Goal: Task Accomplishment & Management: Use online tool/utility

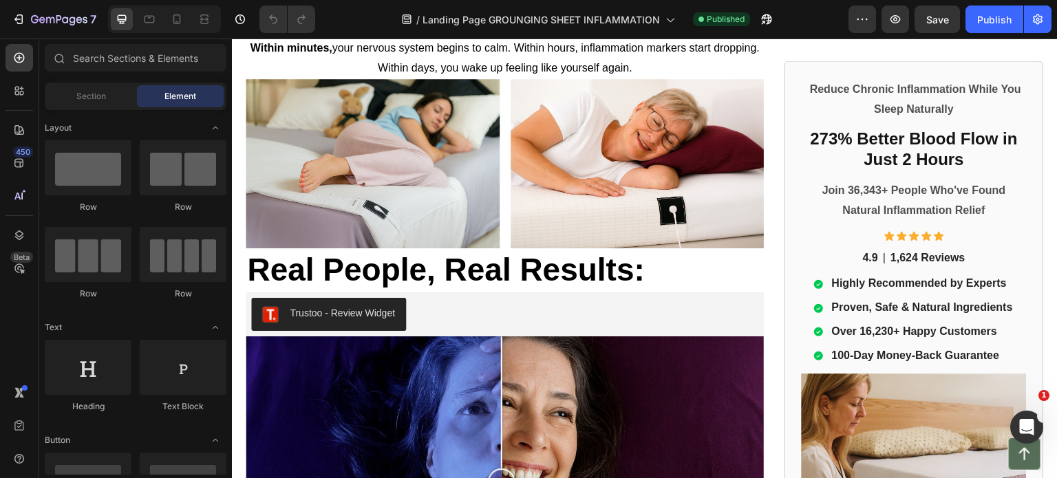
scroll to position [1926, 0]
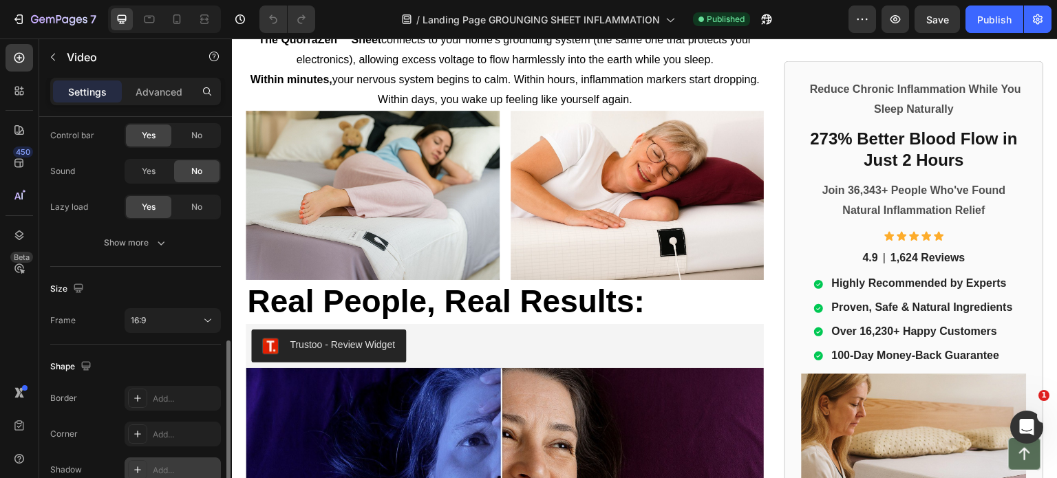
scroll to position [253, 0]
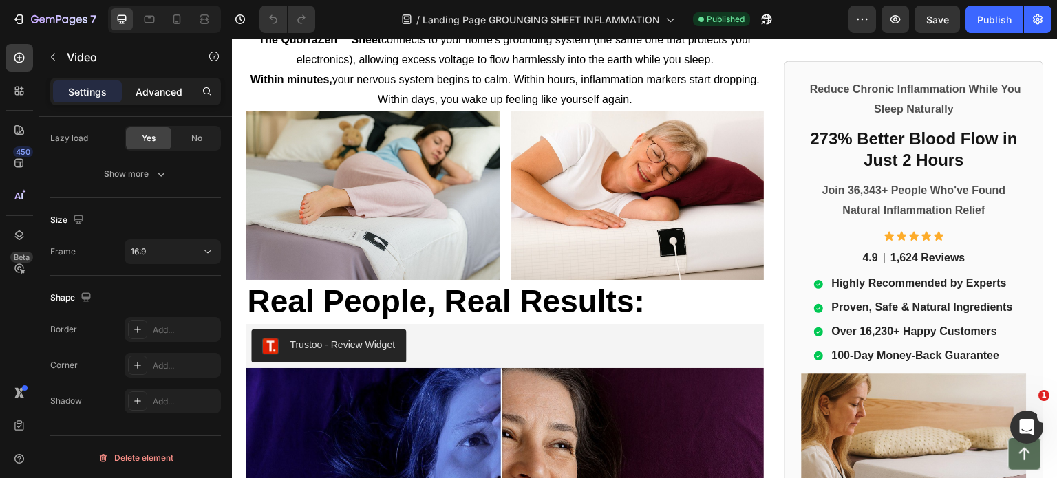
click at [145, 97] on p "Advanced" at bounding box center [159, 92] width 47 height 14
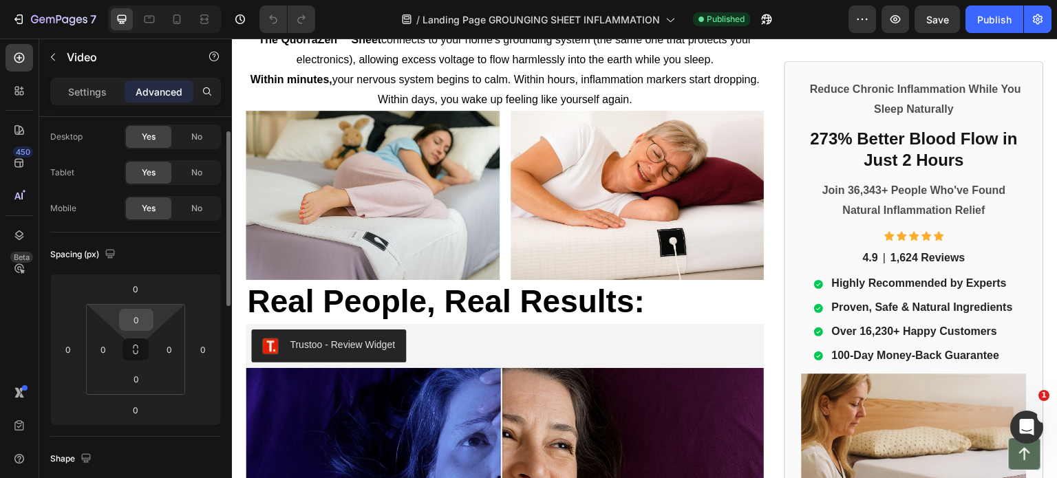
scroll to position [0, 0]
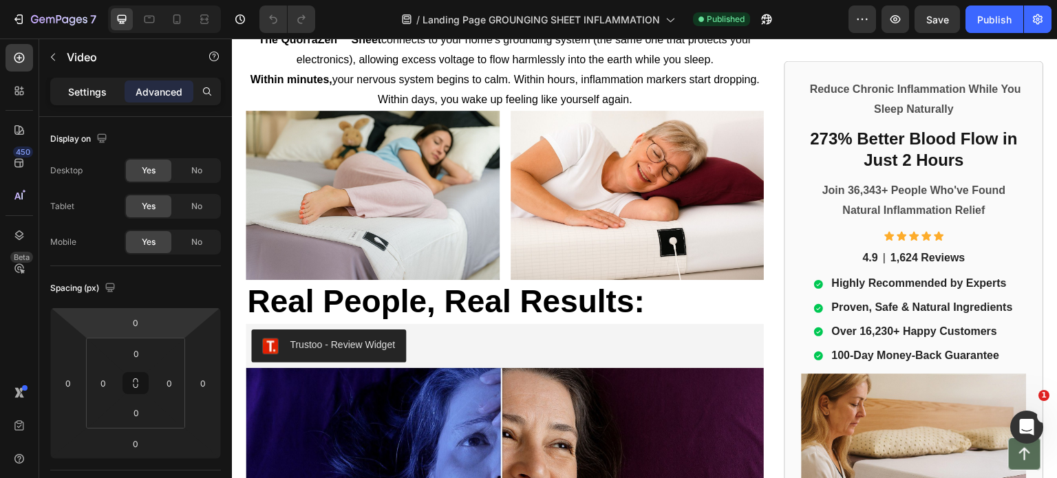
click at [93, 93] on p "Settings" at bounding box center [87, 92] width 39 height 14
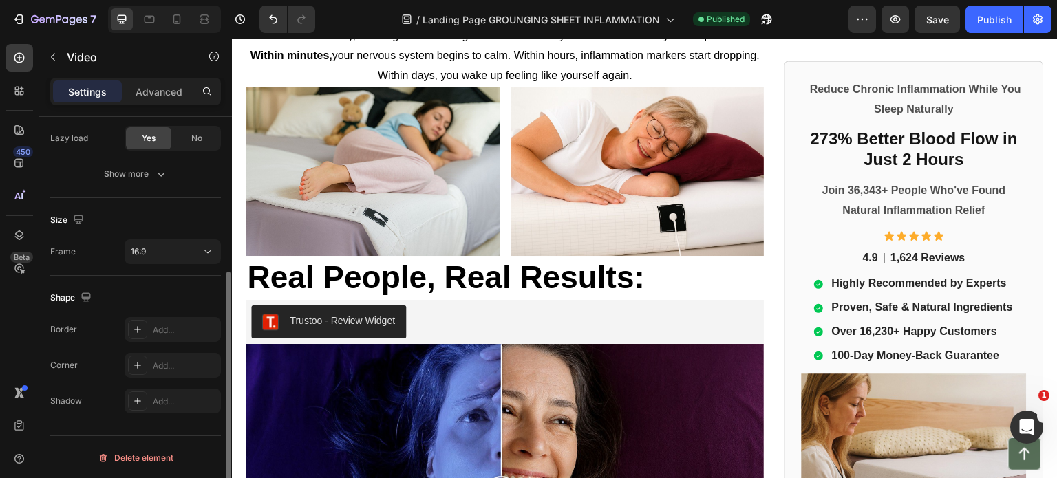
scroll to position [1926, 0]
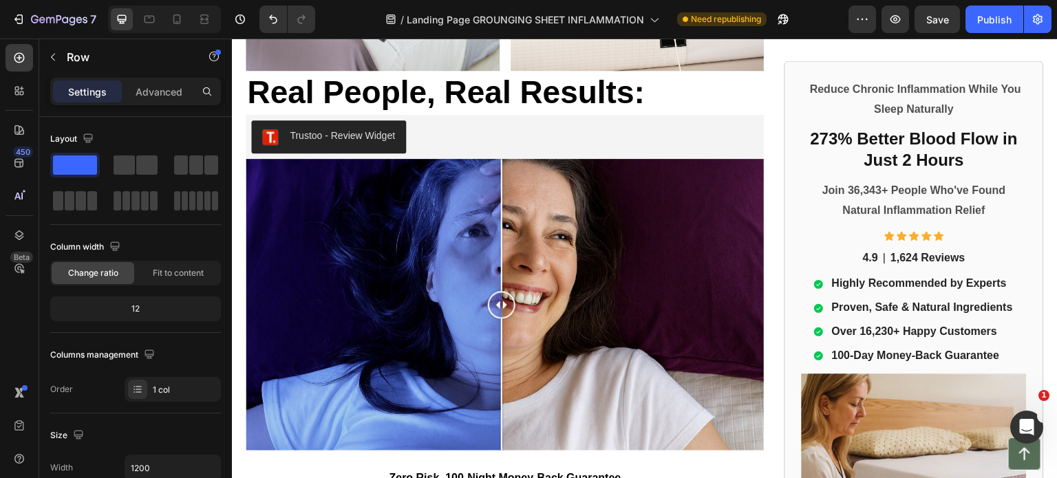
scroll to position [253, 0]
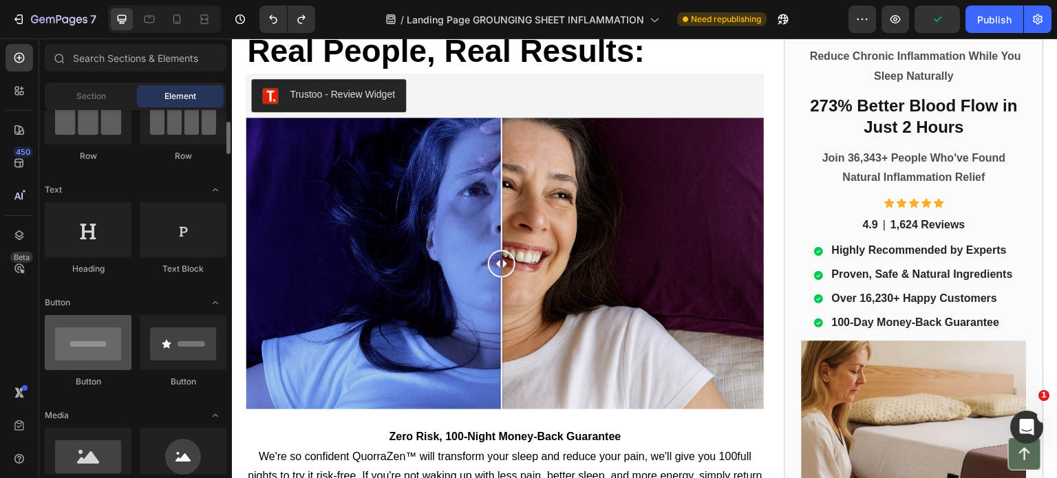
scroll to position [0, 0]
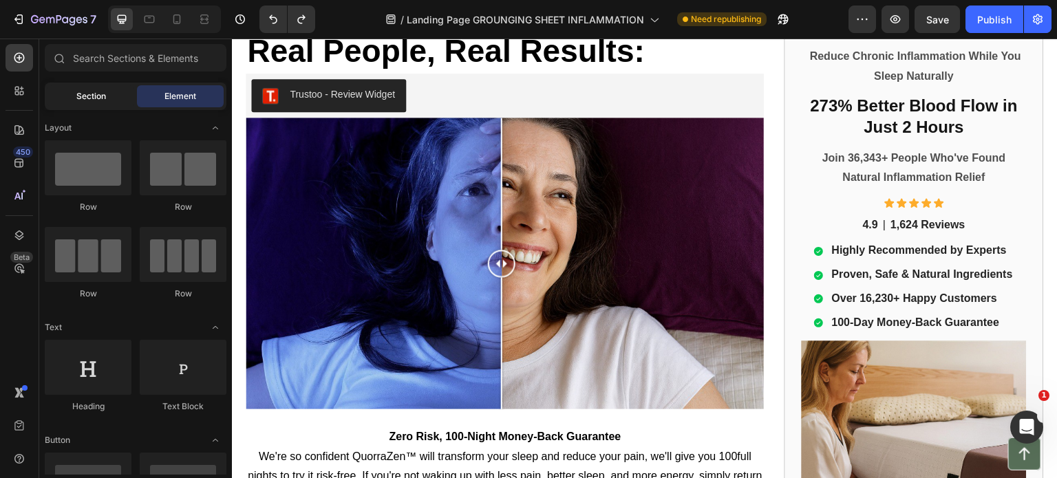
click at [97, 94] on span "Section" at bounding box center [91, 96] width 30 height 12
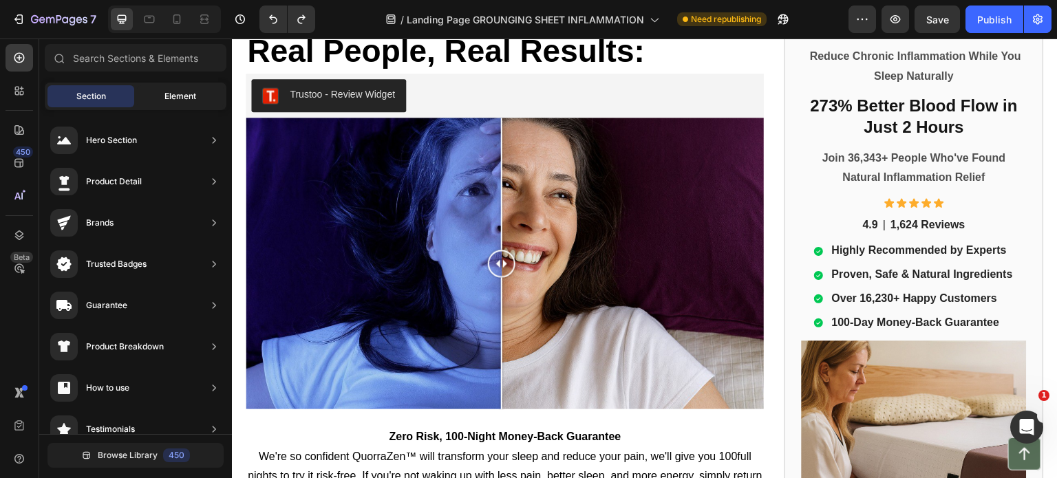
click at [182, 93] on span "Element" at bounding box center [180, 96] width 32 height 12
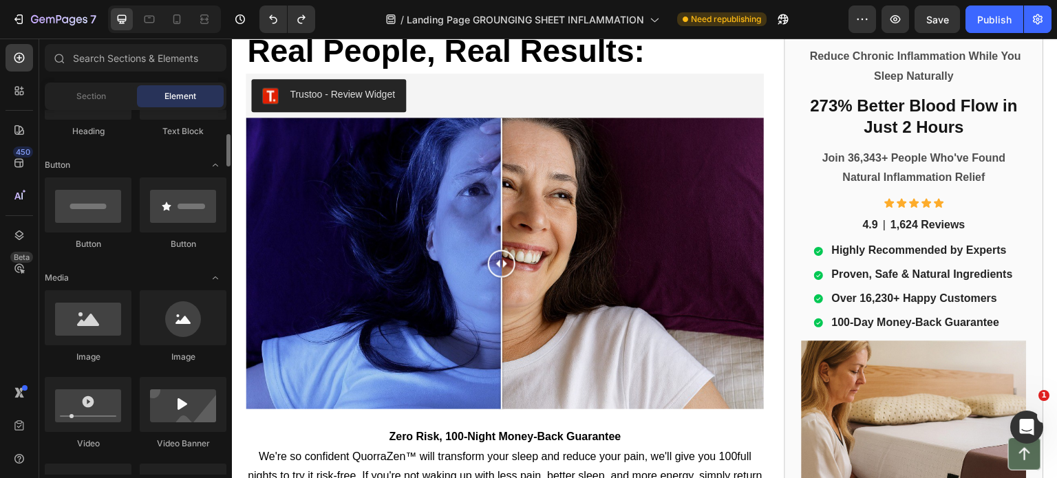
scroll to position [344, 0]
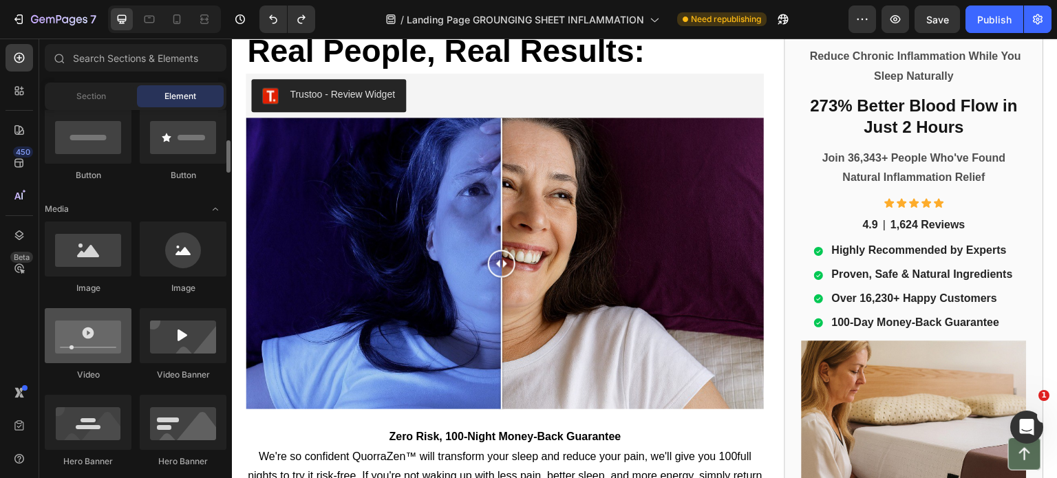
click at [96, 349] on div at bounding box center [88, 335] width 87 height 55
click at [94, 339] on div at bounding box center [88, 335] width 87 height 55
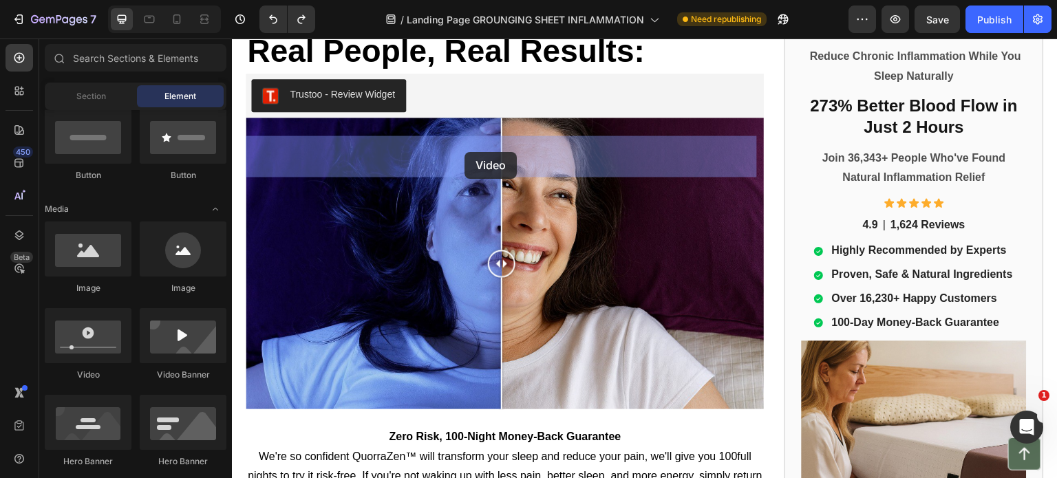
drag, startPoint x: 312, startPoint y: 389, endPoint x: 464, endPoint y: 152, distance: 281.6
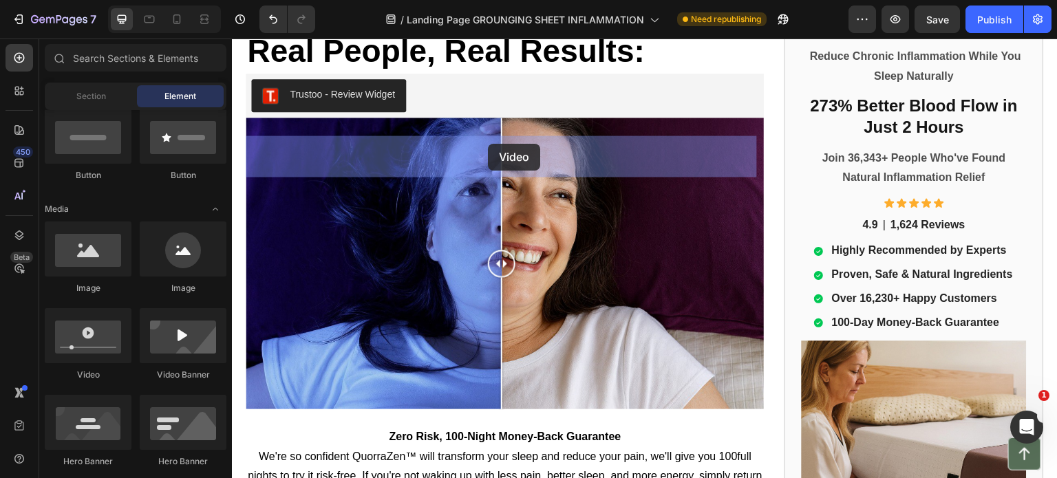
drag, startPoint x: 326, startPoint y: 376, endPoint x: 488, endPoint y: 144, distance: 283.2
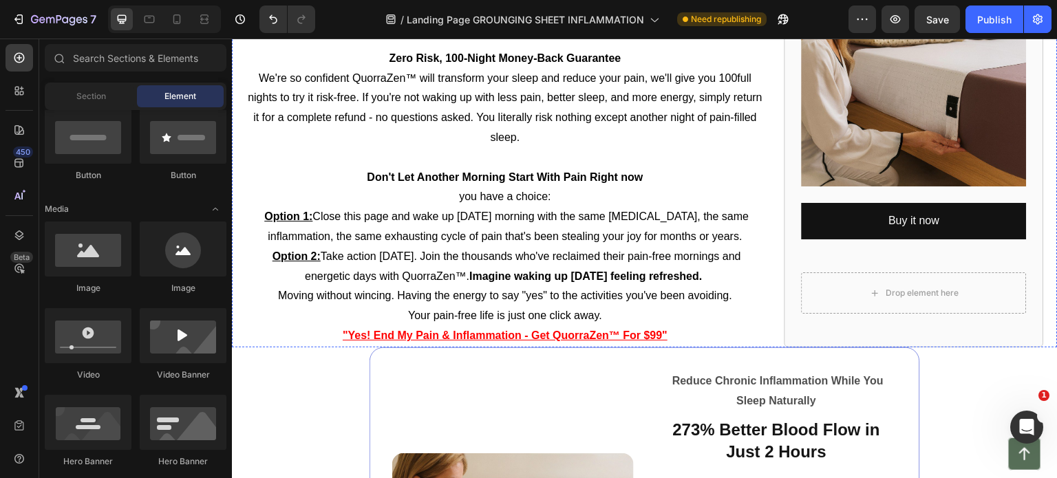
scroll to position [2270, 0]
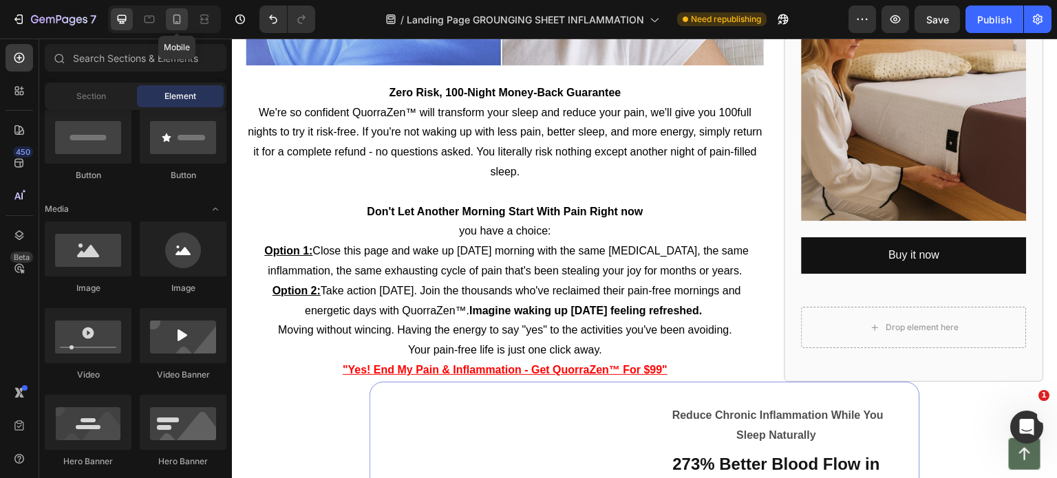
click at [173, 23] on icon at bounding box center [177, 19] width 8 height 10
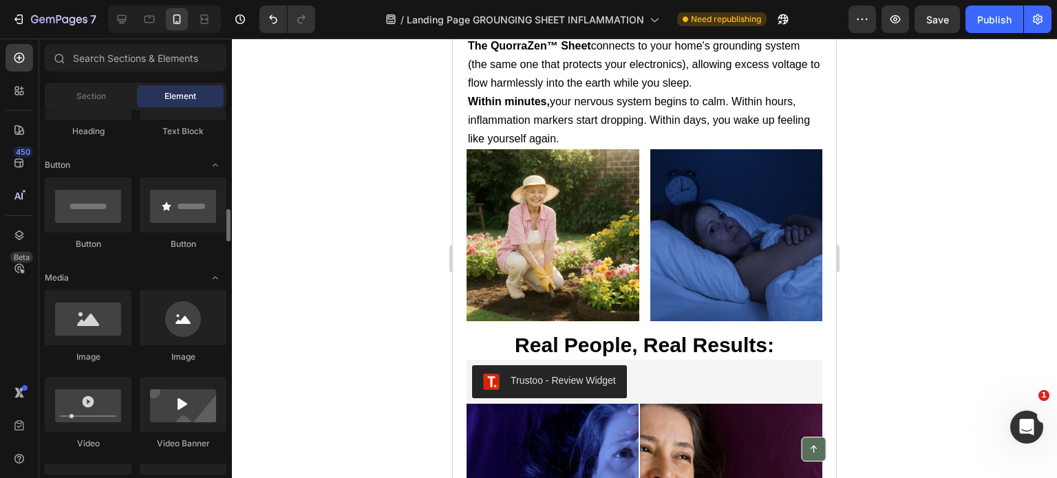
scroll to position [344, 0]
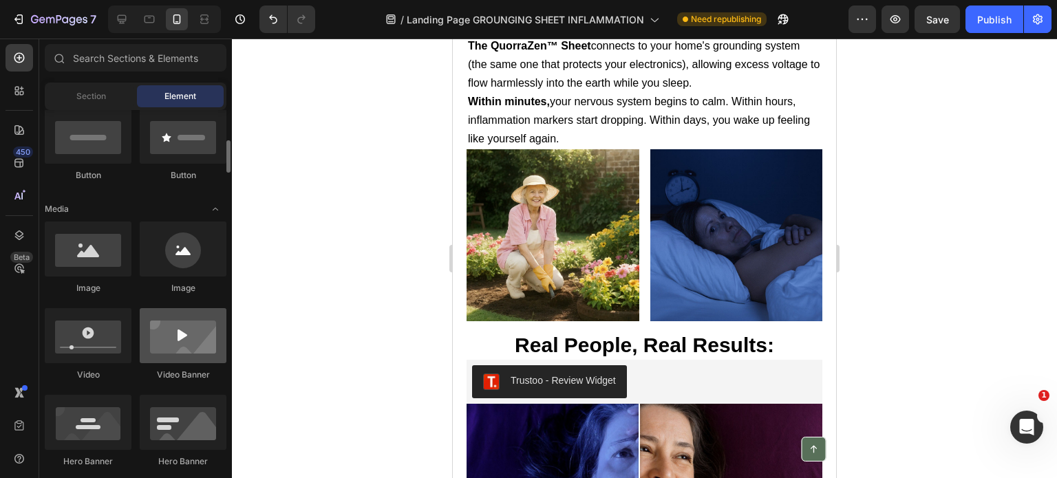
click at [184, 344] on div at bounding box center [183, 335] width 87 height 55
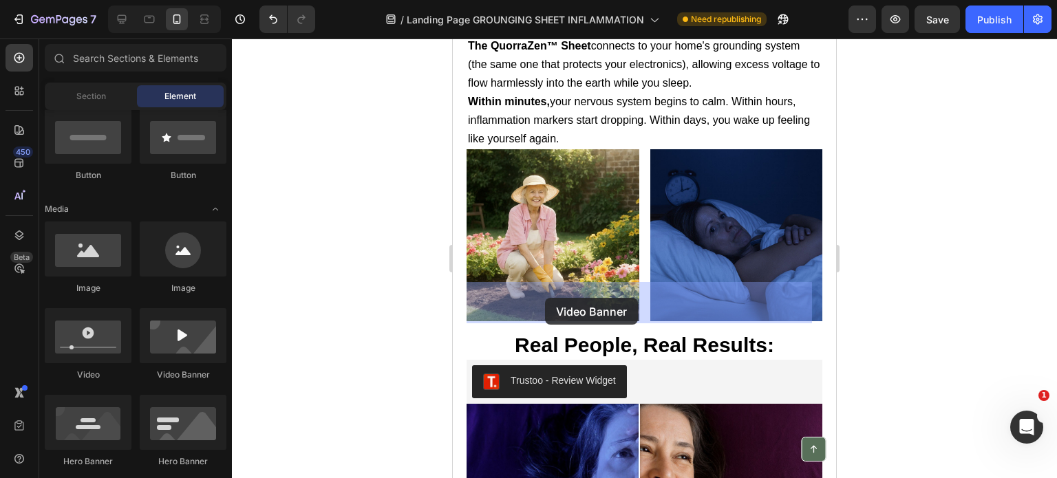
drag, startPoint x: 636, startPoint y: 382, endPoint x: 545, endPoint y: 298, distance: 124.6
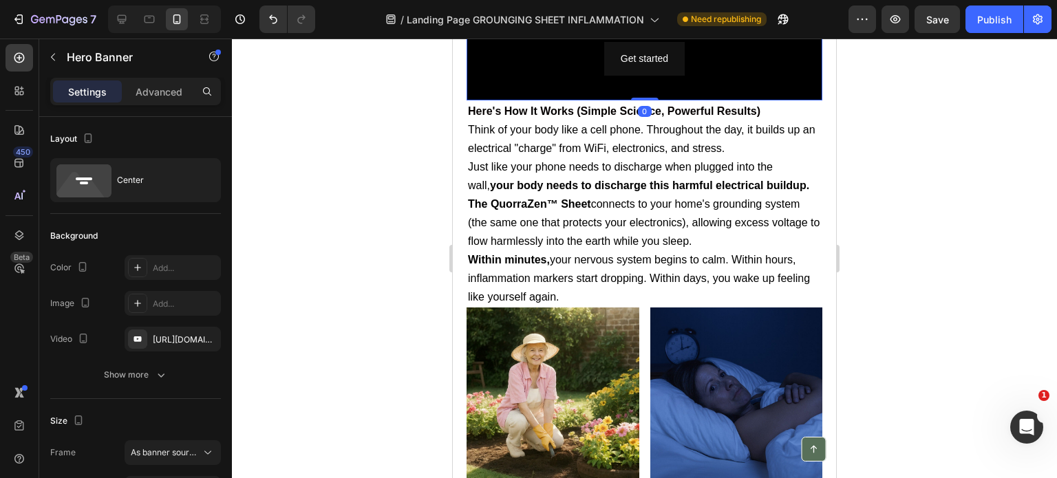
scroll to position [1641, 0]
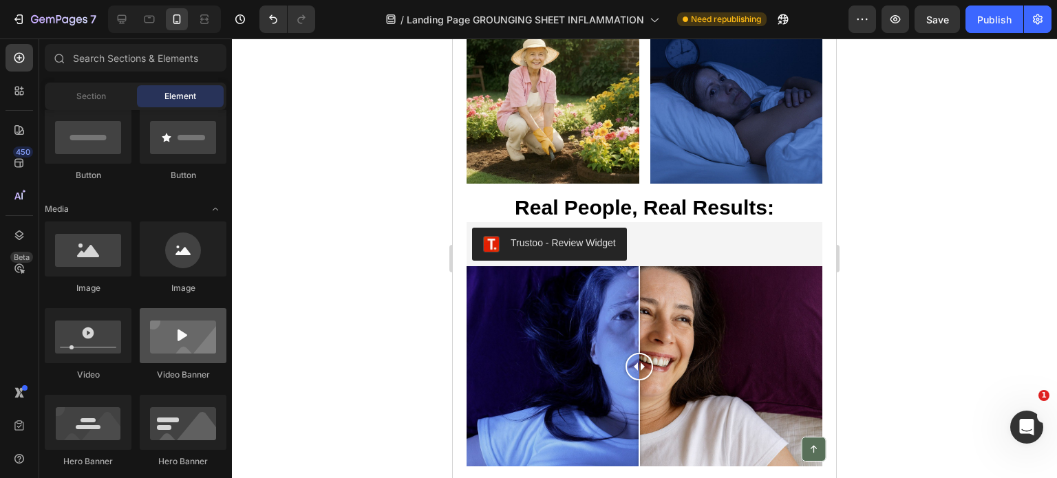
scroll to position [413, 0]
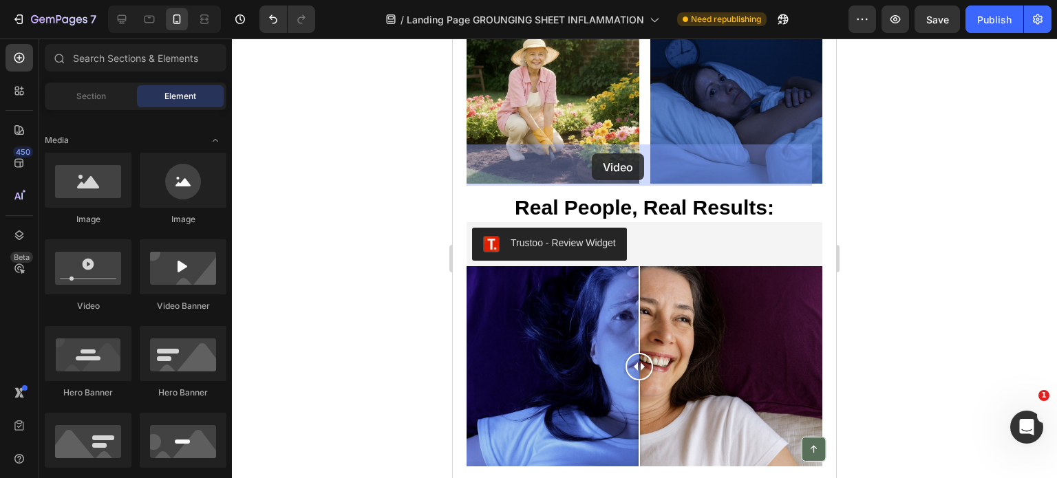
drag, startPoint x: 552, startPoint y: 316, endPoint x: 592, endPoint y: 153, distance: 167.2
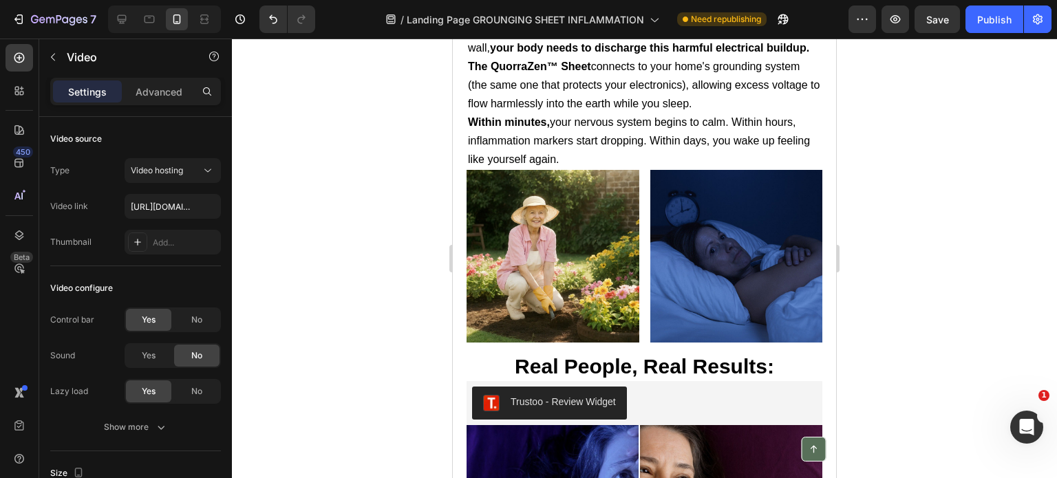
click at [310, 269] on div at bounding box center [644, 259] width 825 height 440
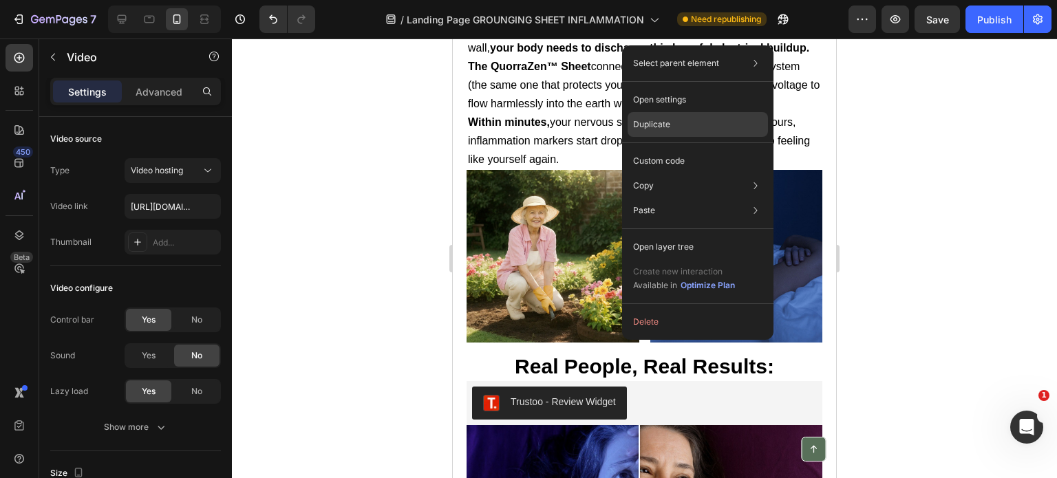
click at [660, 130] on p "Duplicate" at bounding box center [651, 124] width 37 height 12
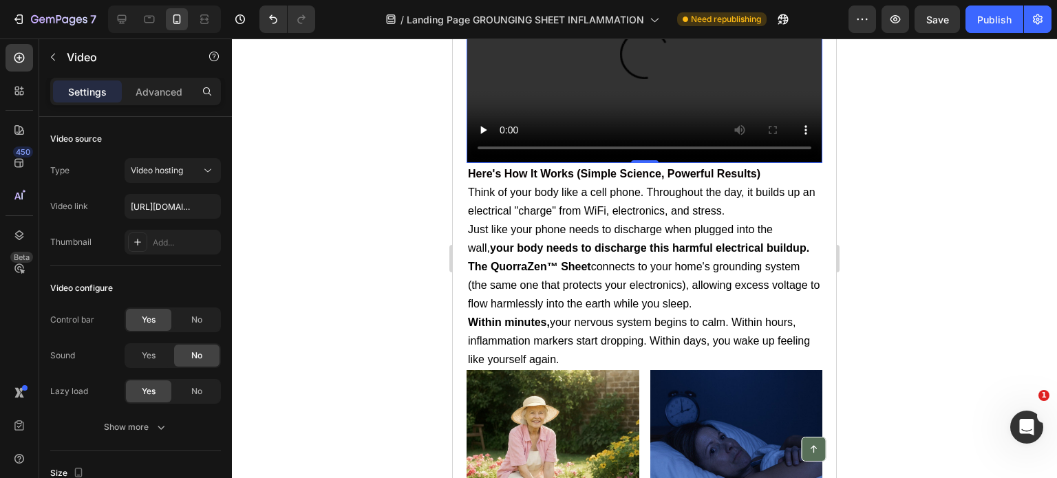
scroll to position [253, 0]
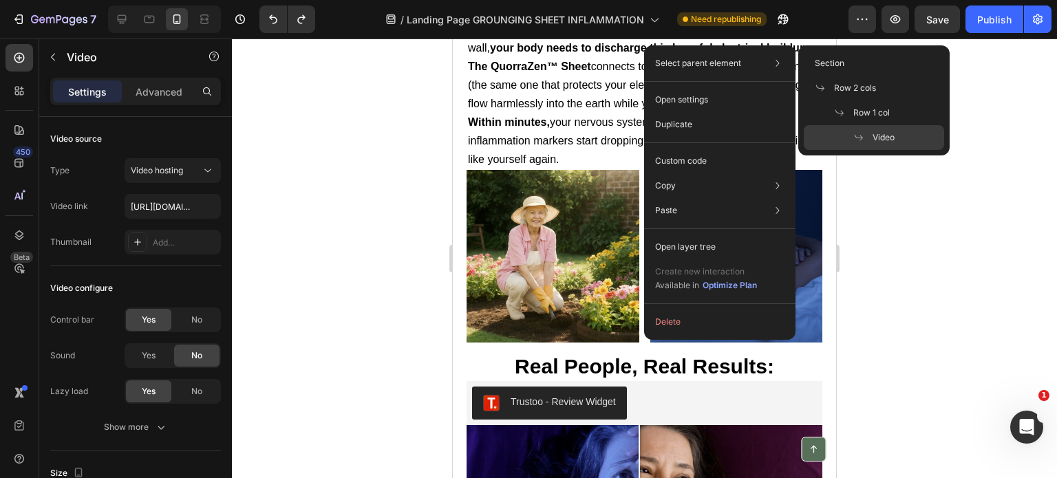
click at [881, 141] on span "Video" at bounding box center [883, 137] width 22 height 12
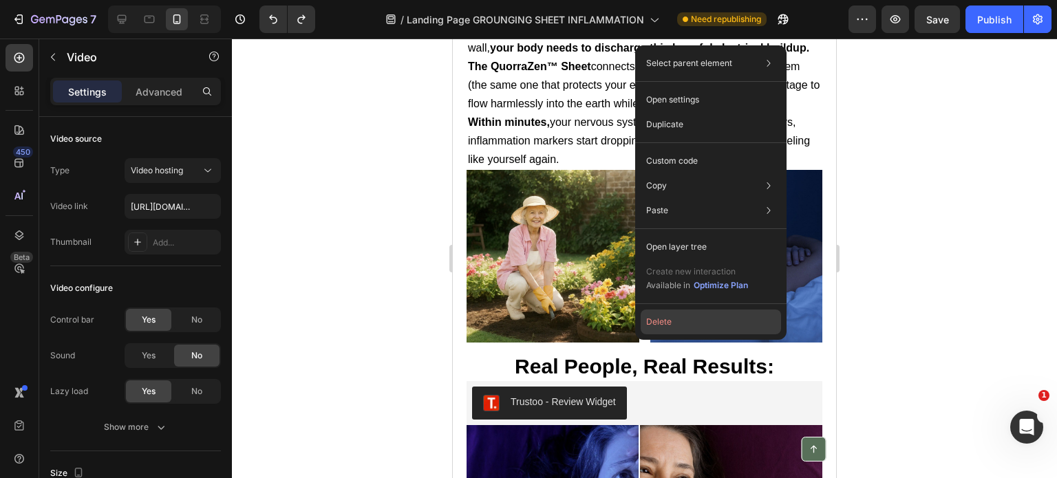
click at [670, 326] on button "Delete" at bounding box center [710, 322] width 140 height 25
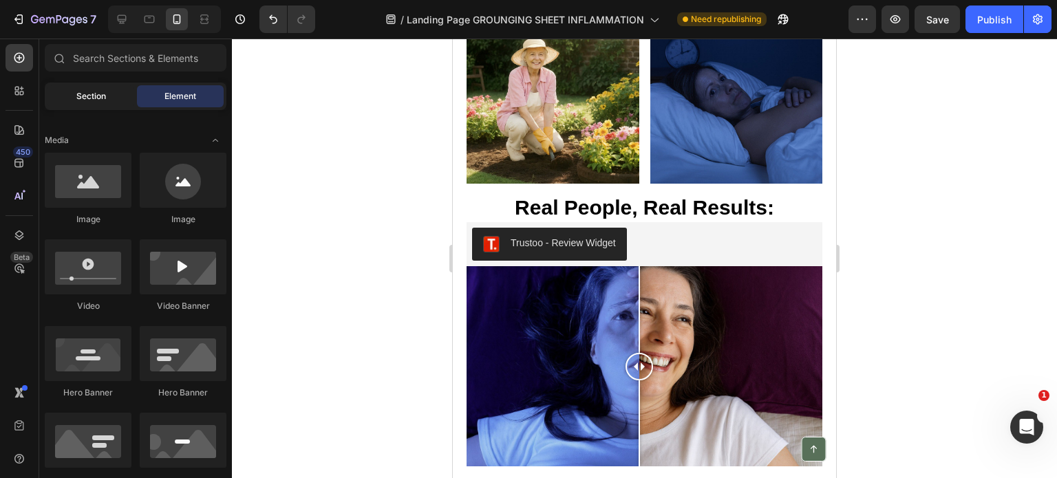
click at [102, 103] on div "Section" at bounding box center [90, 96] width 87 height 22
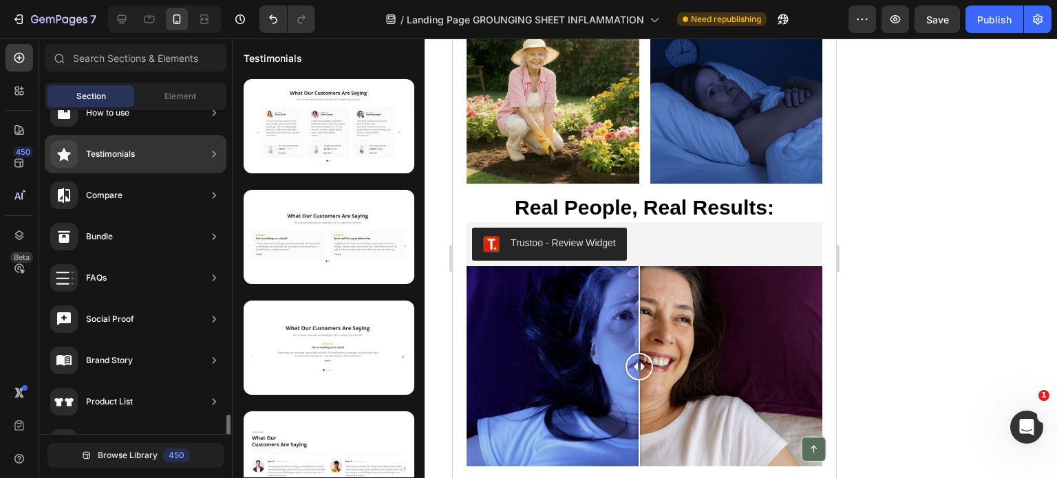
scroll to position [473, 0]
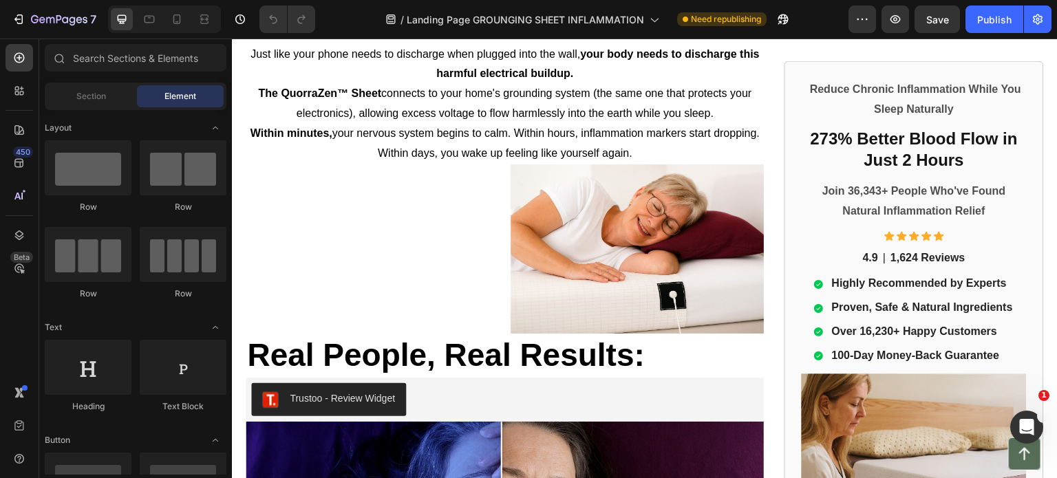
scroll to position [1857, 0]
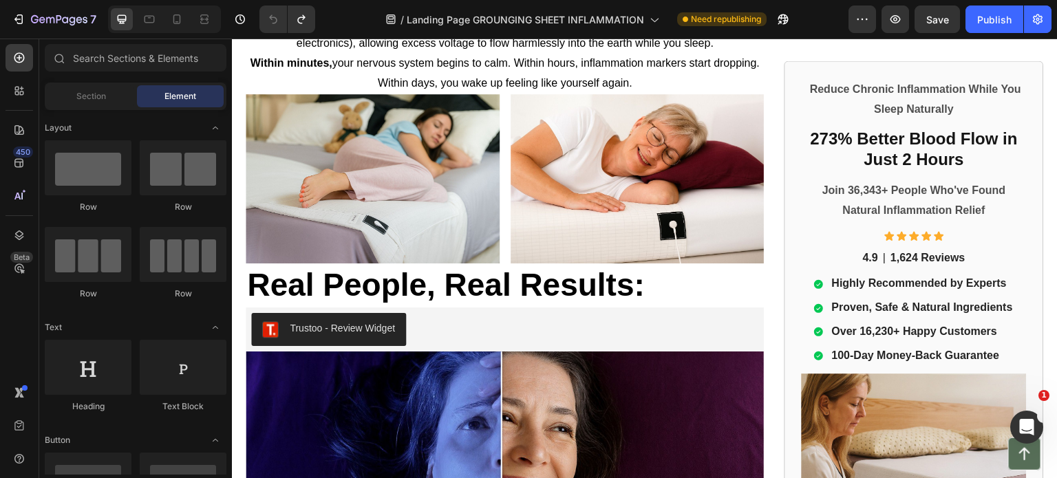
scroll to position [1918, 0]
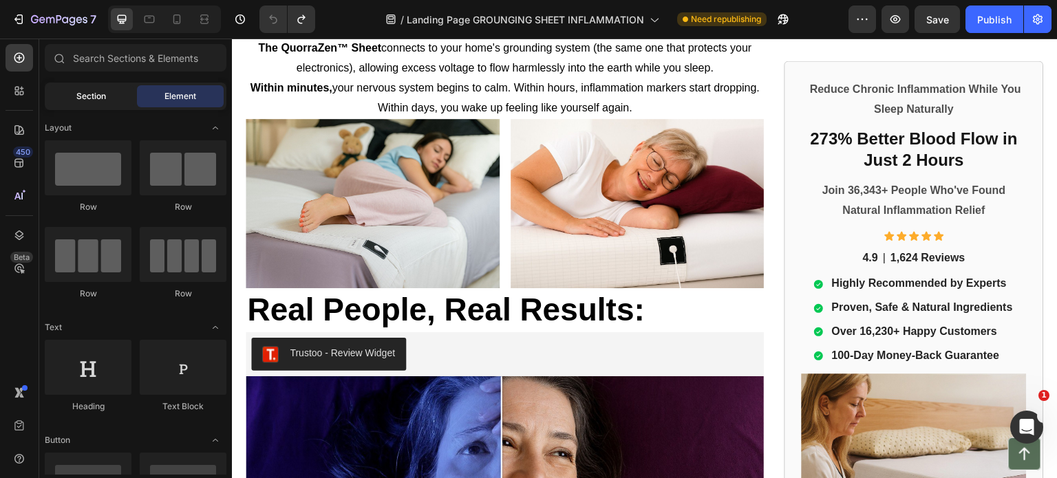
click at [83, 98] on span "Section" at bounding box center [91, 96] width 30 height 12
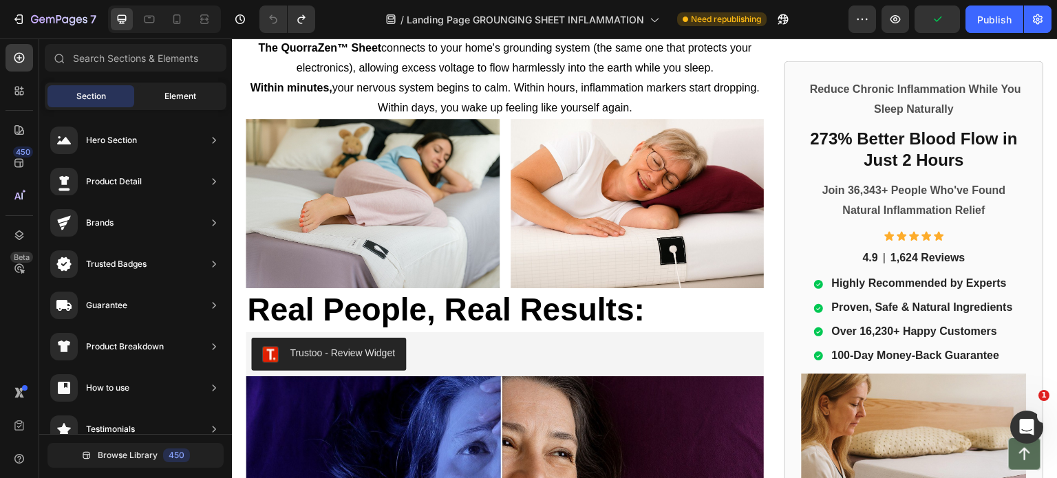
click at [173, 100] on span "Element" at bounding box center [180, 96] width 32 height 12
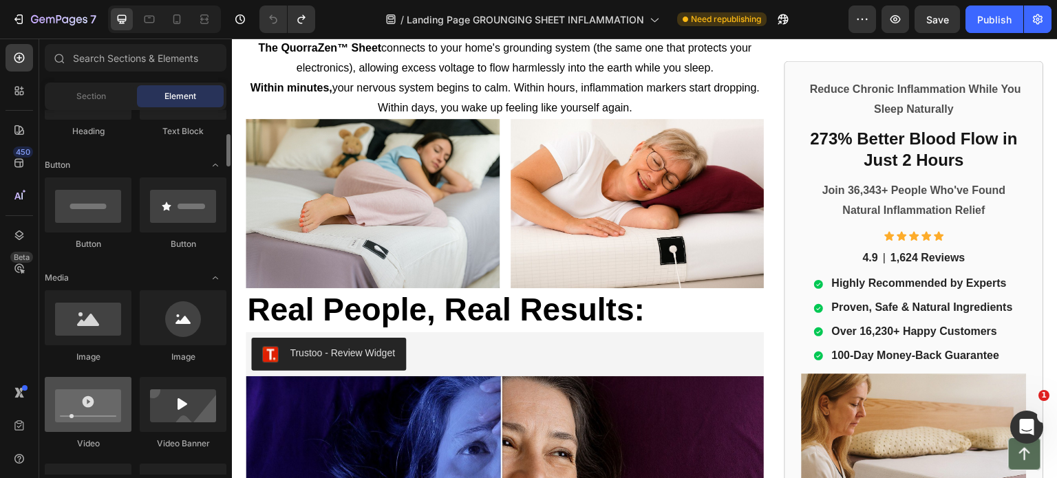
scroll to position [413, 0]
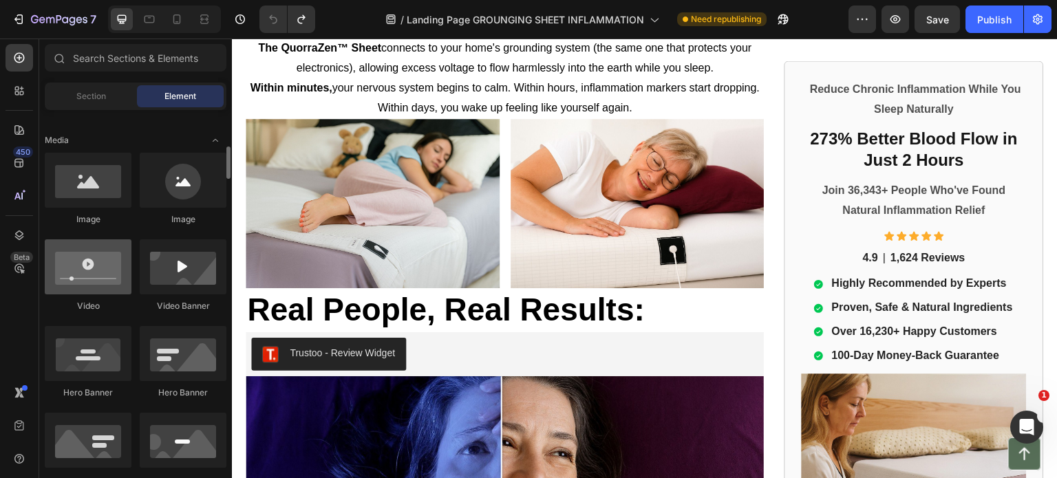
click at [101, 275] on div at bounding box center [88, 266] width 87 height 55
drag, startPoint x: 101, startPoint y: 275, endPoint x: 83, endPoint y: 276, distance: 17.9
click at [83, 276] on div at bounding box center [88, 266] width 87 height 55
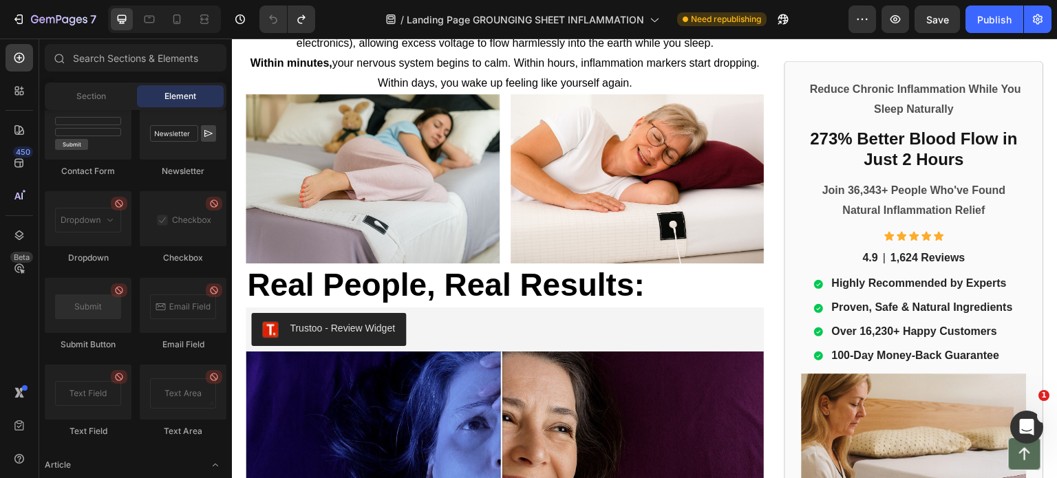
scroll to position [1918, 0]
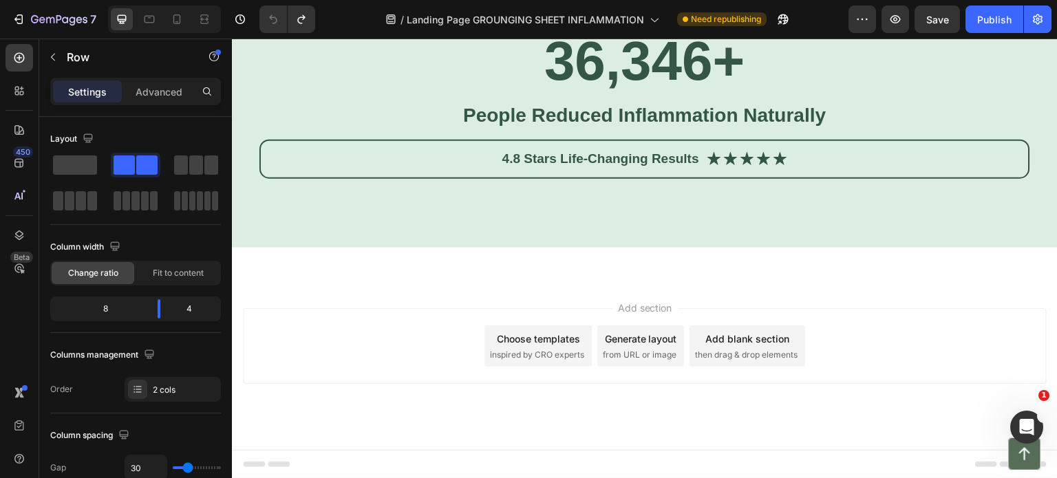
scroll to position [4009, 0]
click at [181, 20] on icon at bounding box center [177, 19] width 14 height 14
type input "0"
type input "100%"
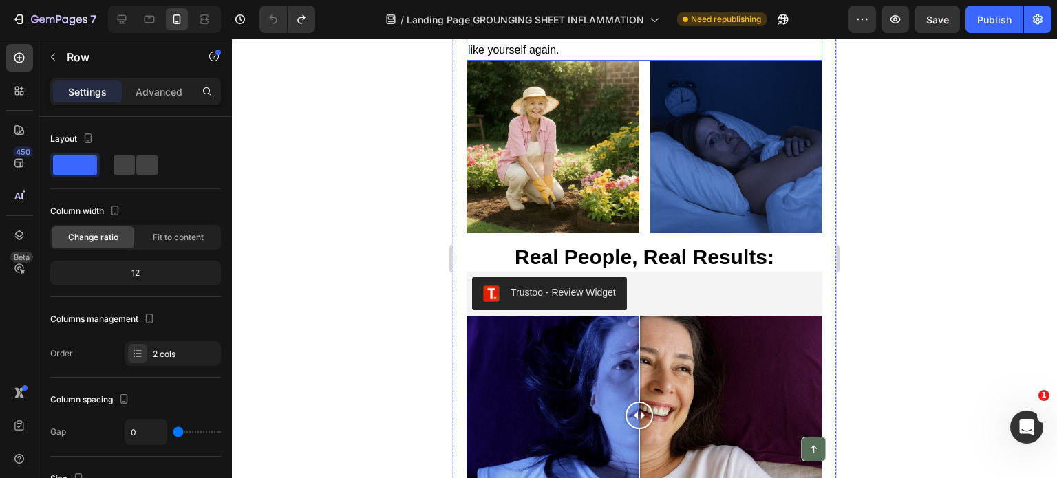
scroll to position [1651, 0]
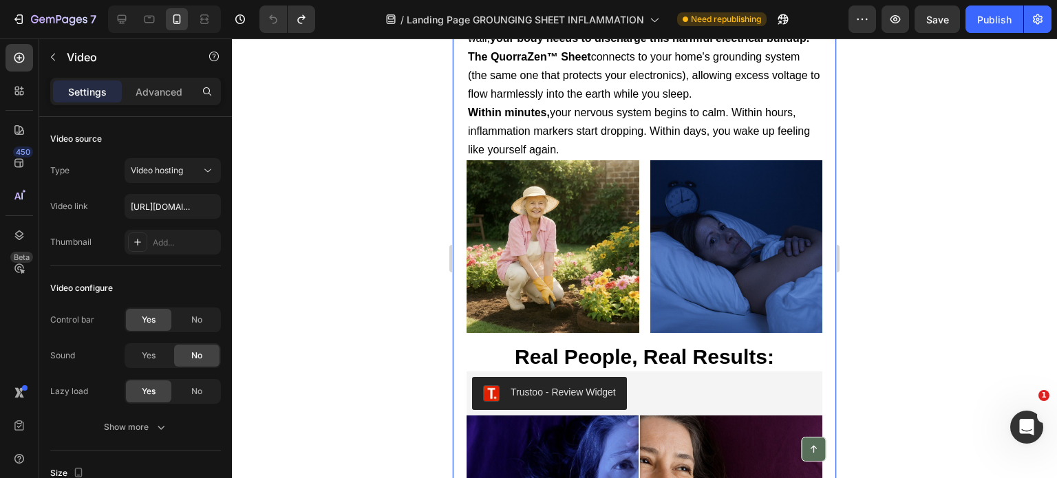
click at [334, 230] on div at bounding box center [644, 259] width 825 height 440
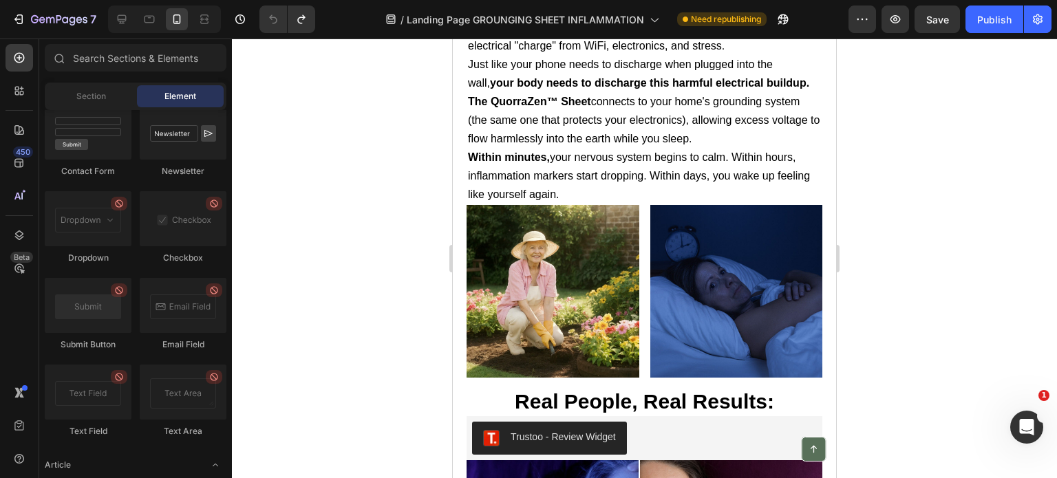
scroll to position [1582, 0]
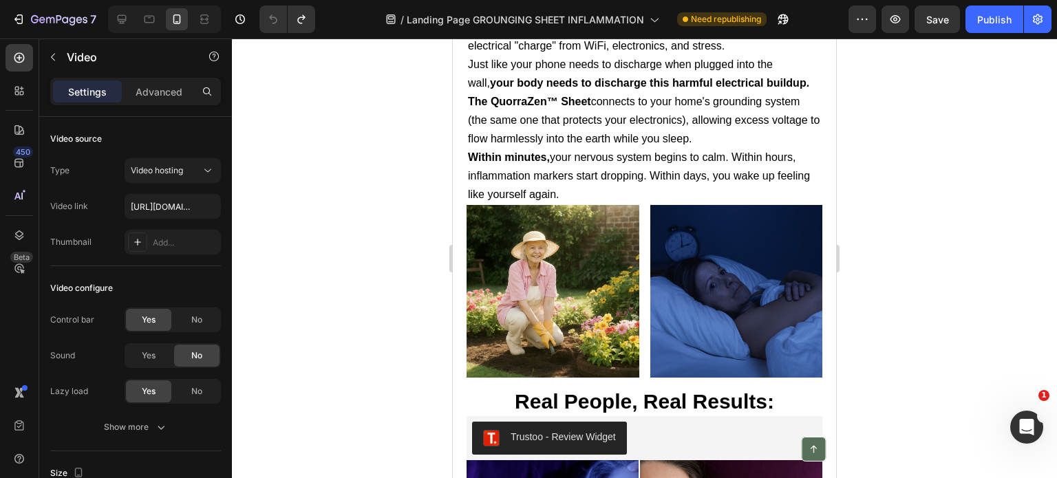
scroll to position [1651, 0]
